Goal: Information Seeking & Learning: Learn about a topic

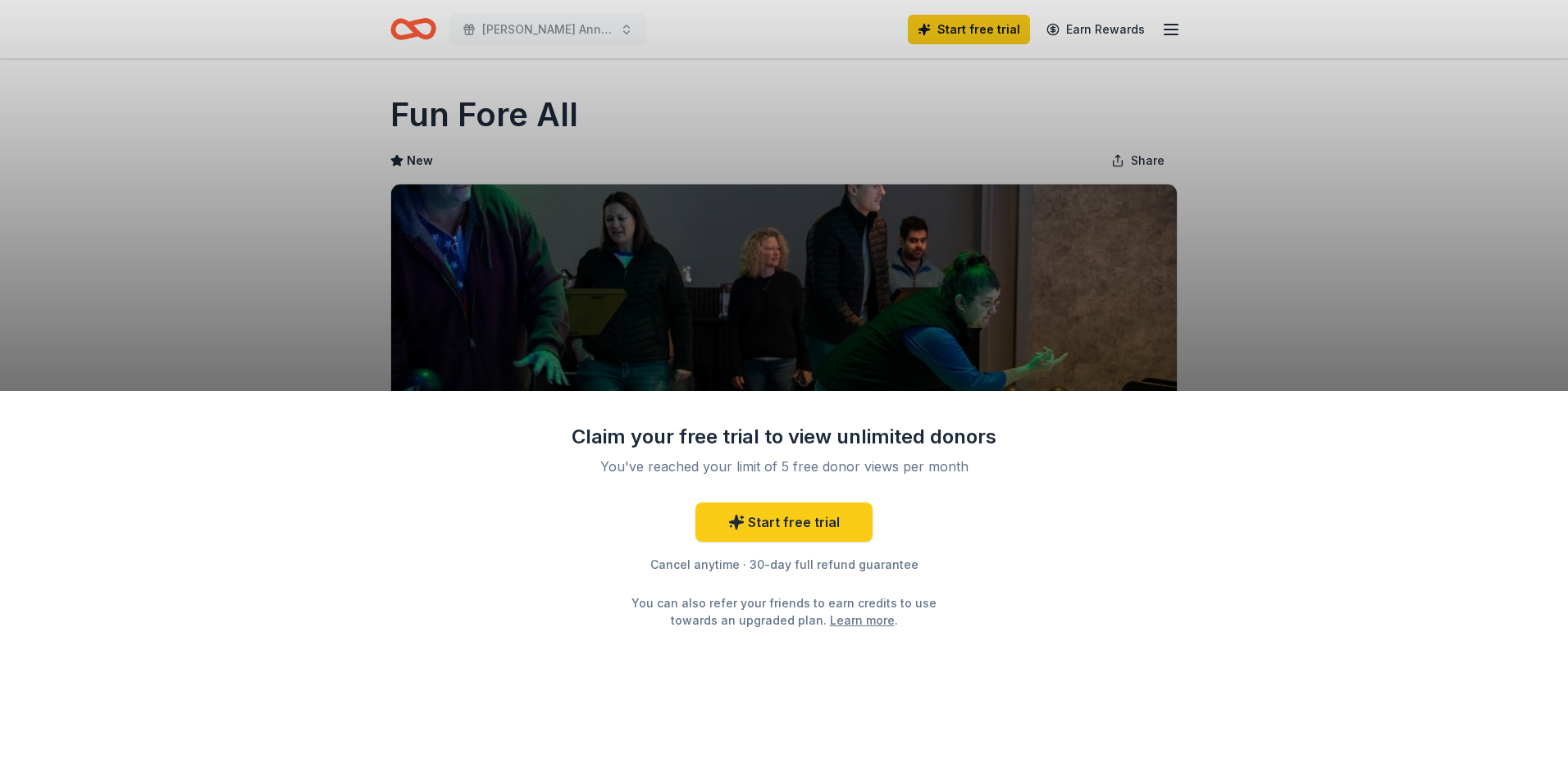
click at [1230, 92] on div "Claim your free trial to view unlimited donors You've reached your limit of 5 f…" at bounding box center [784, 391] width 1568 height 782
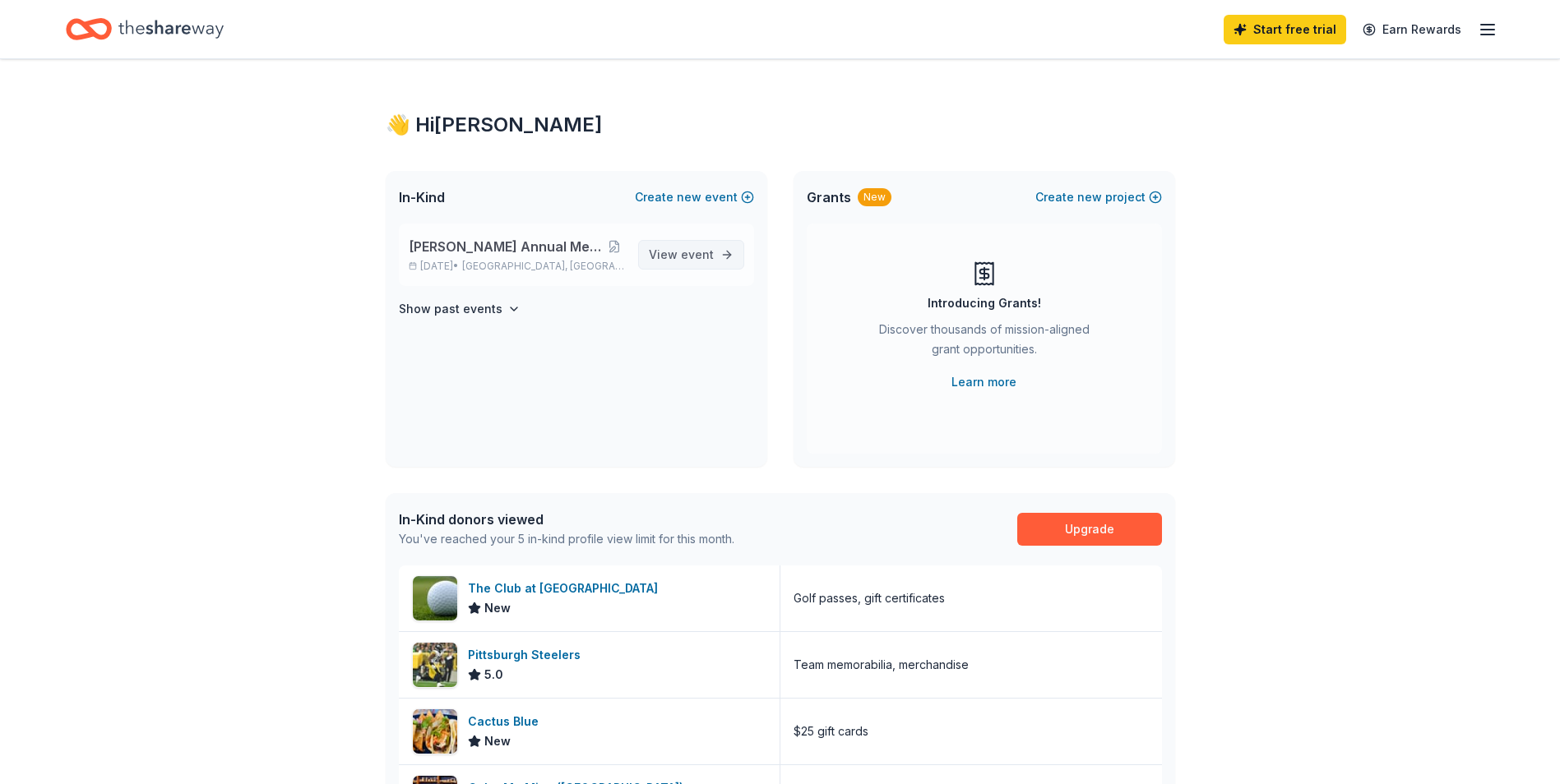
click at [696, 251] on span "event" at bounding box center [697, 254] width 33 height 14
